Goal: Navigation & Orientation: Find specific page/section

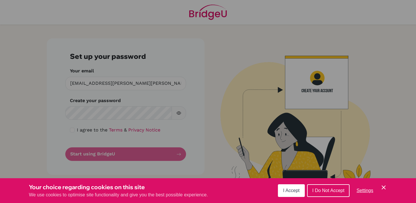
click at [198, 58] on div "Cookie Preferences" at bounding box center [208, 101] width 416 height 203
click at [131, 113] on div "Cookie Preferences" at bounding box center [208, 101] width 416 height 203
click at [293, 187] on button "I Accept" at bounding box center [291, 191] width 27 height 13
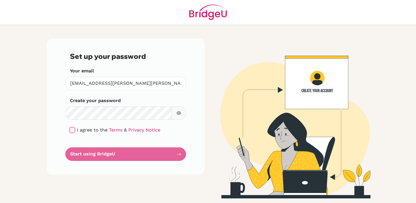
click at [74, 130] on input "checkbox" at bounding box center [72, 130] width 5 height 5
checkbox input "true"
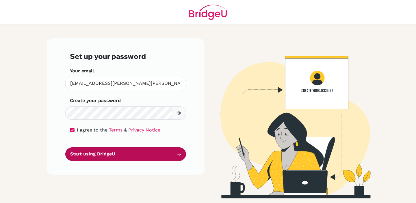
click at [97, 153] on button "Start using BridgeU" at bounding box center [125, 155] width 121 height 14
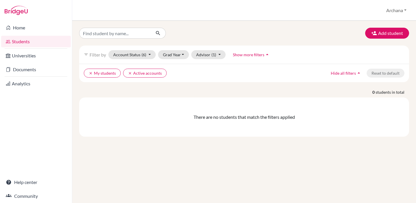
click at [42, 62] on li "Universities" at bounding box center [36, 56] width 72 height 14
click at [41, 59] on link "Universities" at bounding box center [36, 56] width 70 height 12
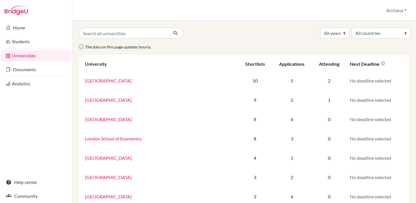
click at [38, 115] on div "Home Students Universities Documents Analytics Help center Community" at bounding box center [36, 112] width 72 height 183
click at [237, 15] on div "Universities Archana Profile School Settings Log out" at bounding box center [244, 10] width 344 height 21
